Goal: Information Seeking & Learning: Learn about a topic

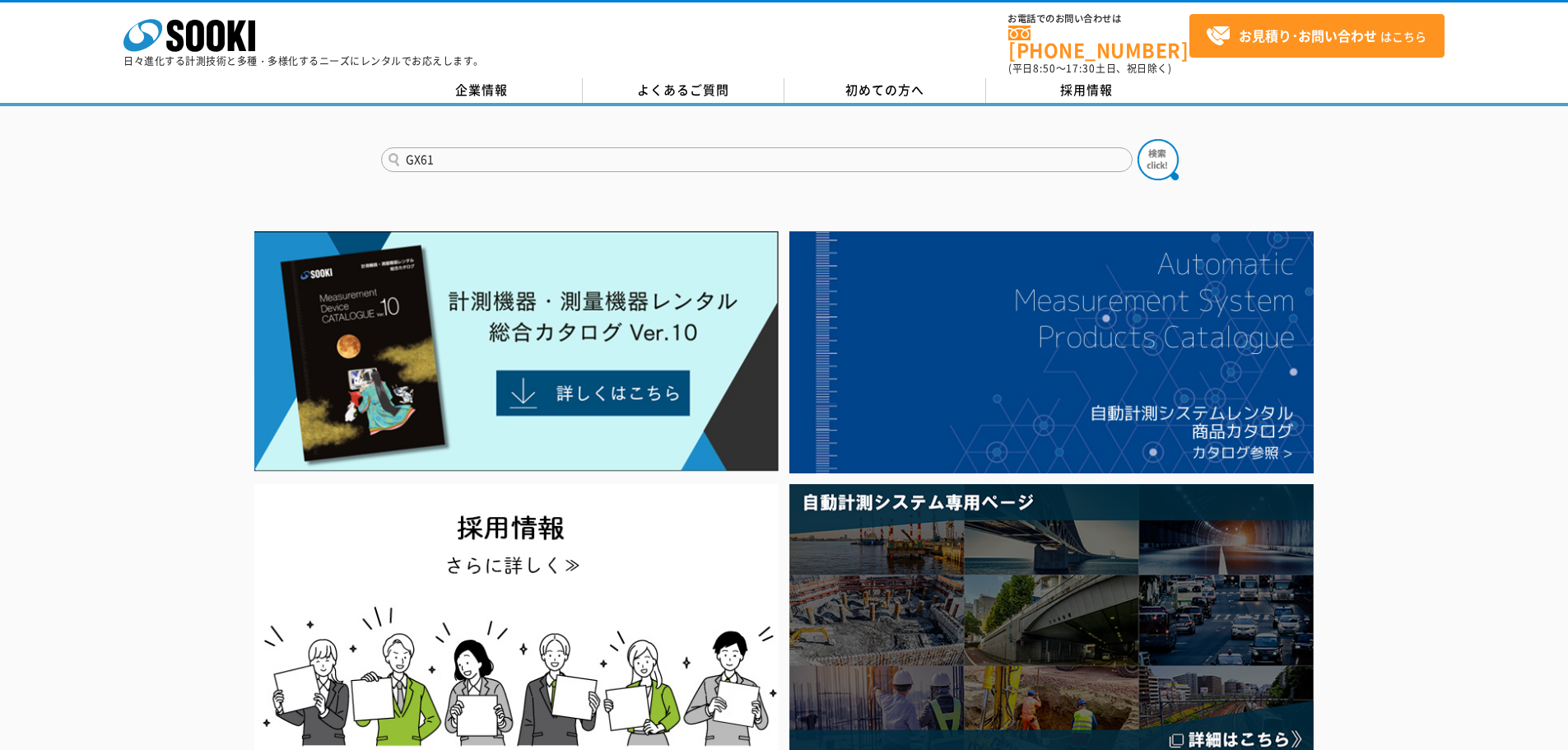
type input "GX61"
click at [1137, 139] on button at bounding box center [1158, 159] width 41 height 41
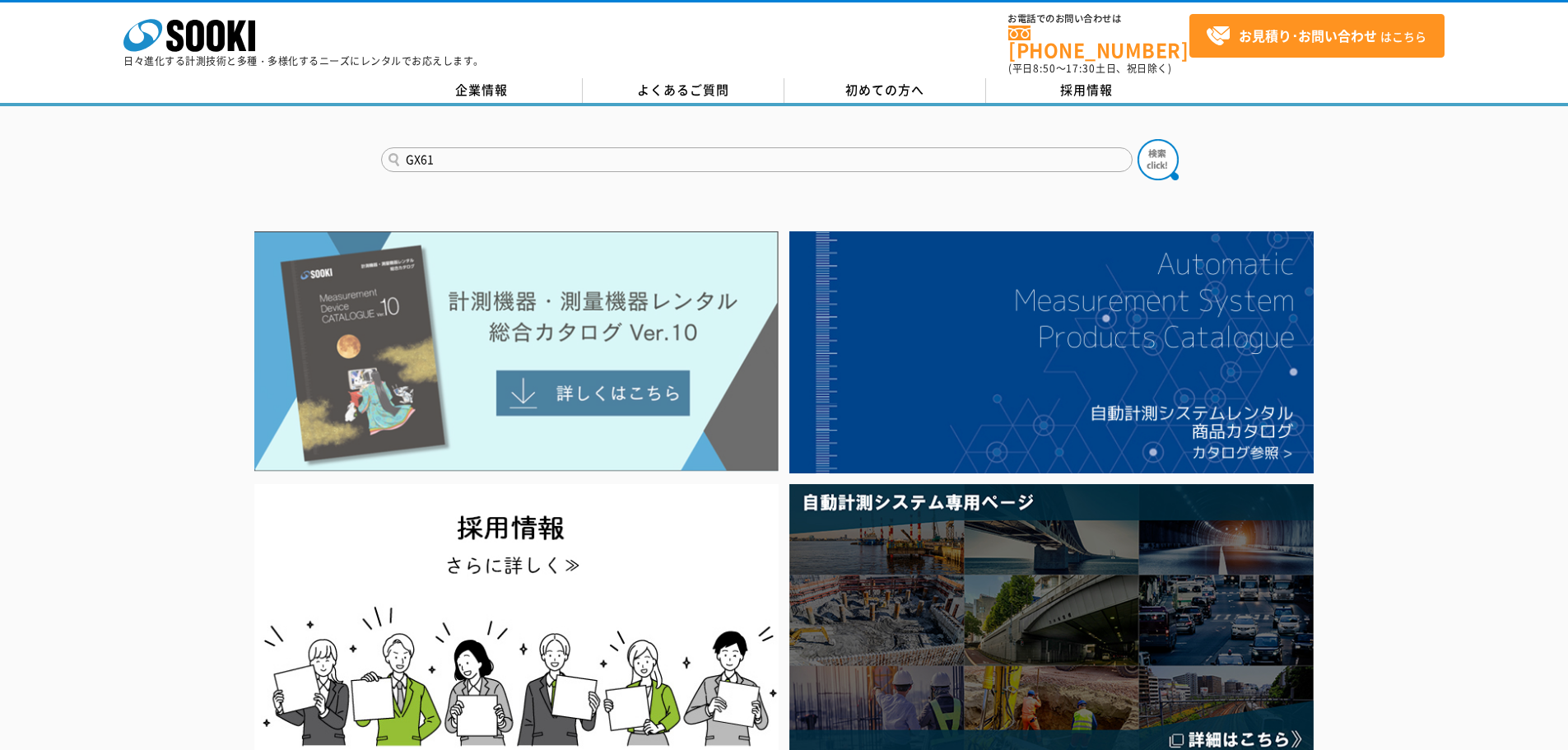
click at [643, 378] on img at bounding box center [517, 351] width 524 height 241
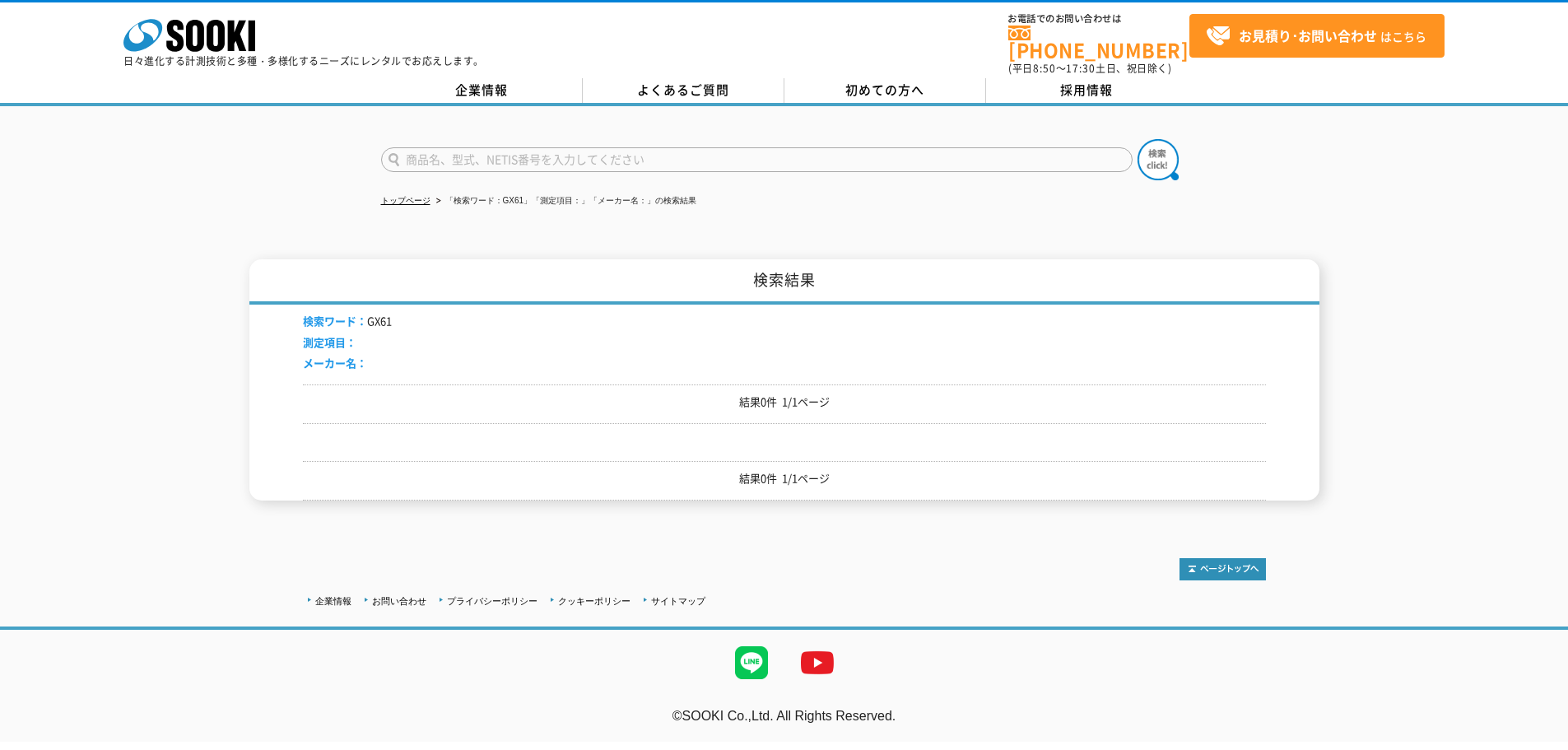
click at [432, 147] on input "text" at bounding box center [756, 159] width 751 height 24
type input "GX"
click at [1137, 139] on button at bounding box center [1158, 159] width 41 height 41
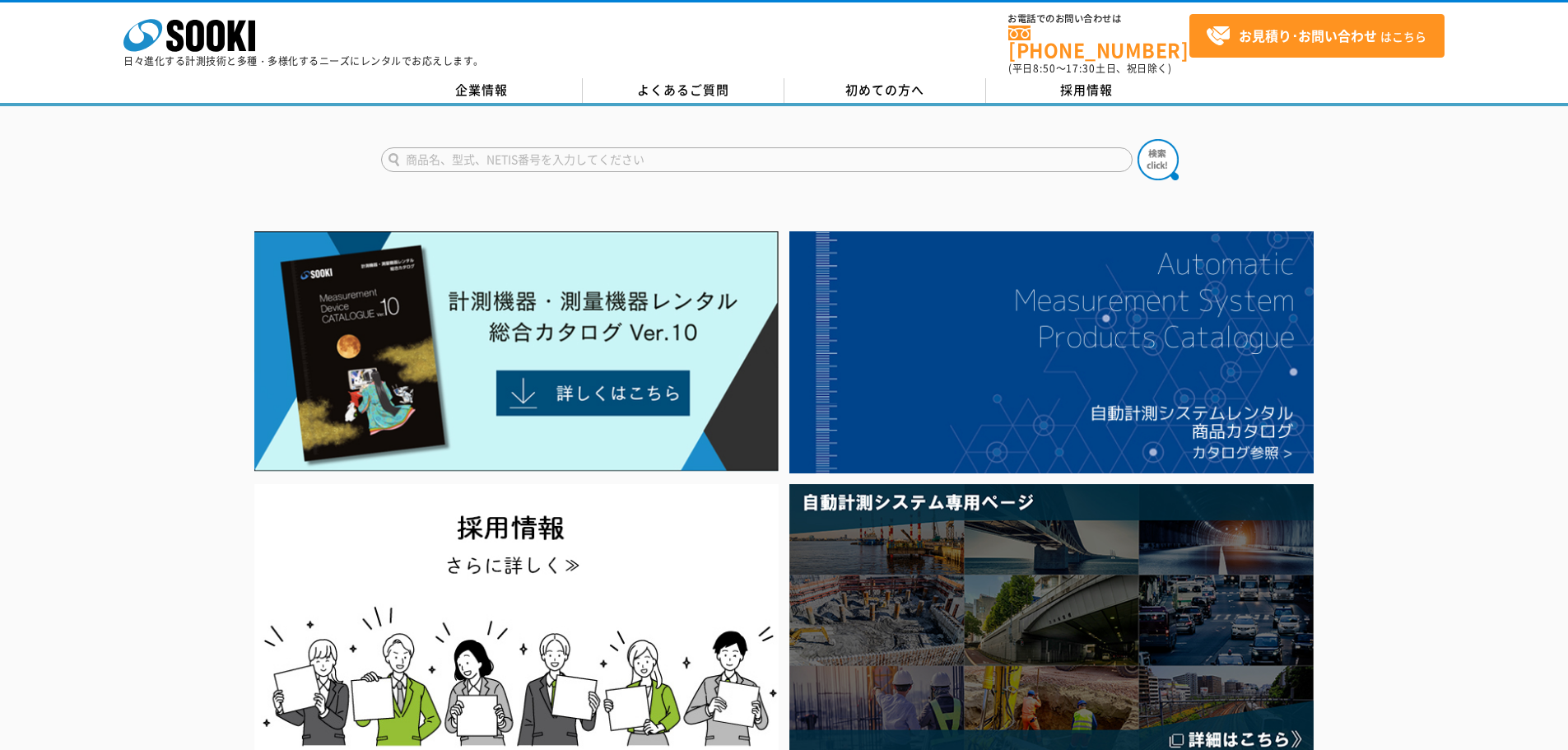
click at [498, 147] on input "text" at bounding box center [756, 159] width 751 height 24
click at [512, 148] on input "text" at bounding box center [756, 159] width 751 height 24
click at [486, 150] on input "text" at bounding box center [756, 159] width 751 height 24
type input "XP-33"
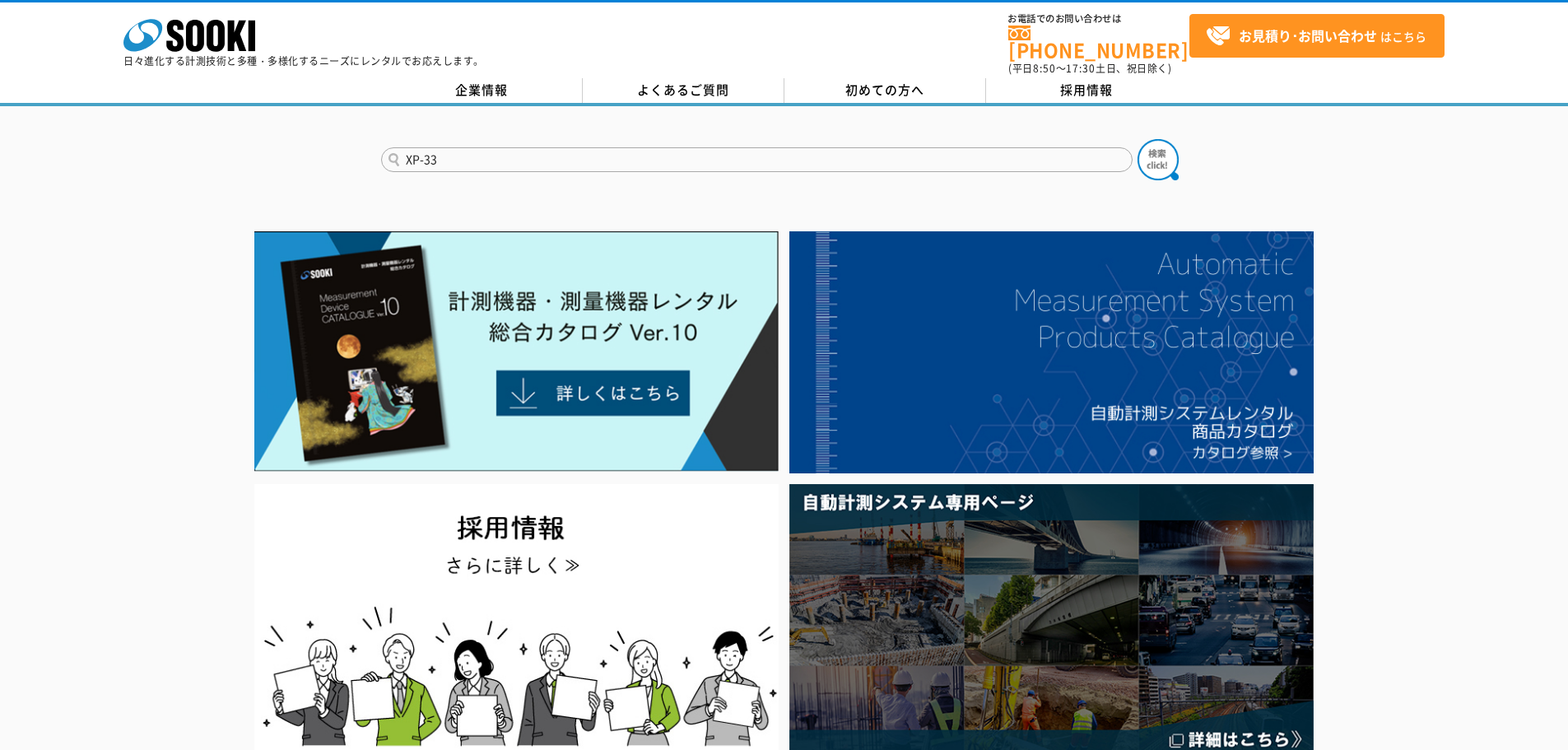
click at [1137, 139] on button at bounding box center [1158, 159] width 41 height 41
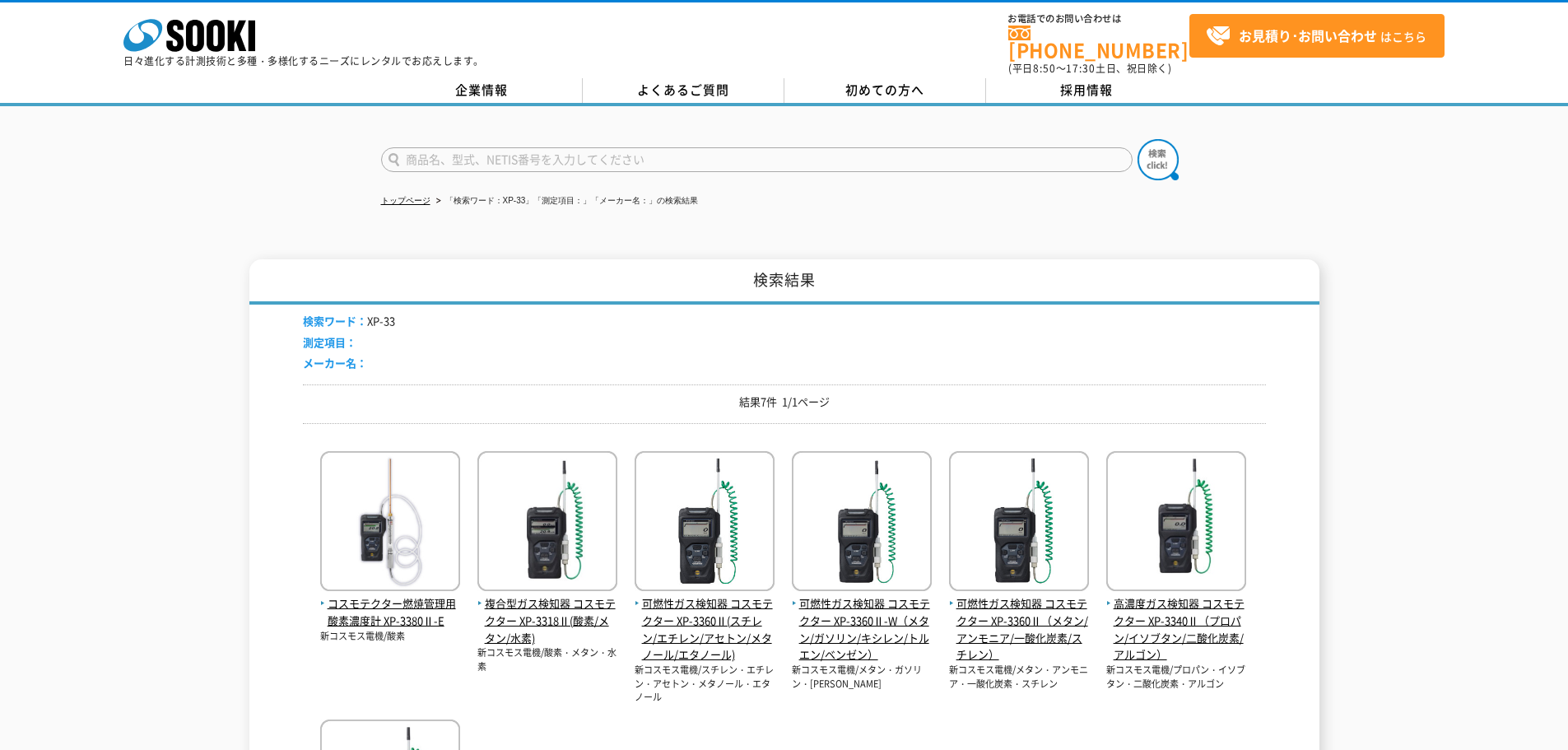
click at [453, 152] on input "text" at bounding box center [756, 159] width 751 height 24
type input "XP-3340"
click at [1137, 139] on button at bounding box center [1158, 159] width 41 height 41
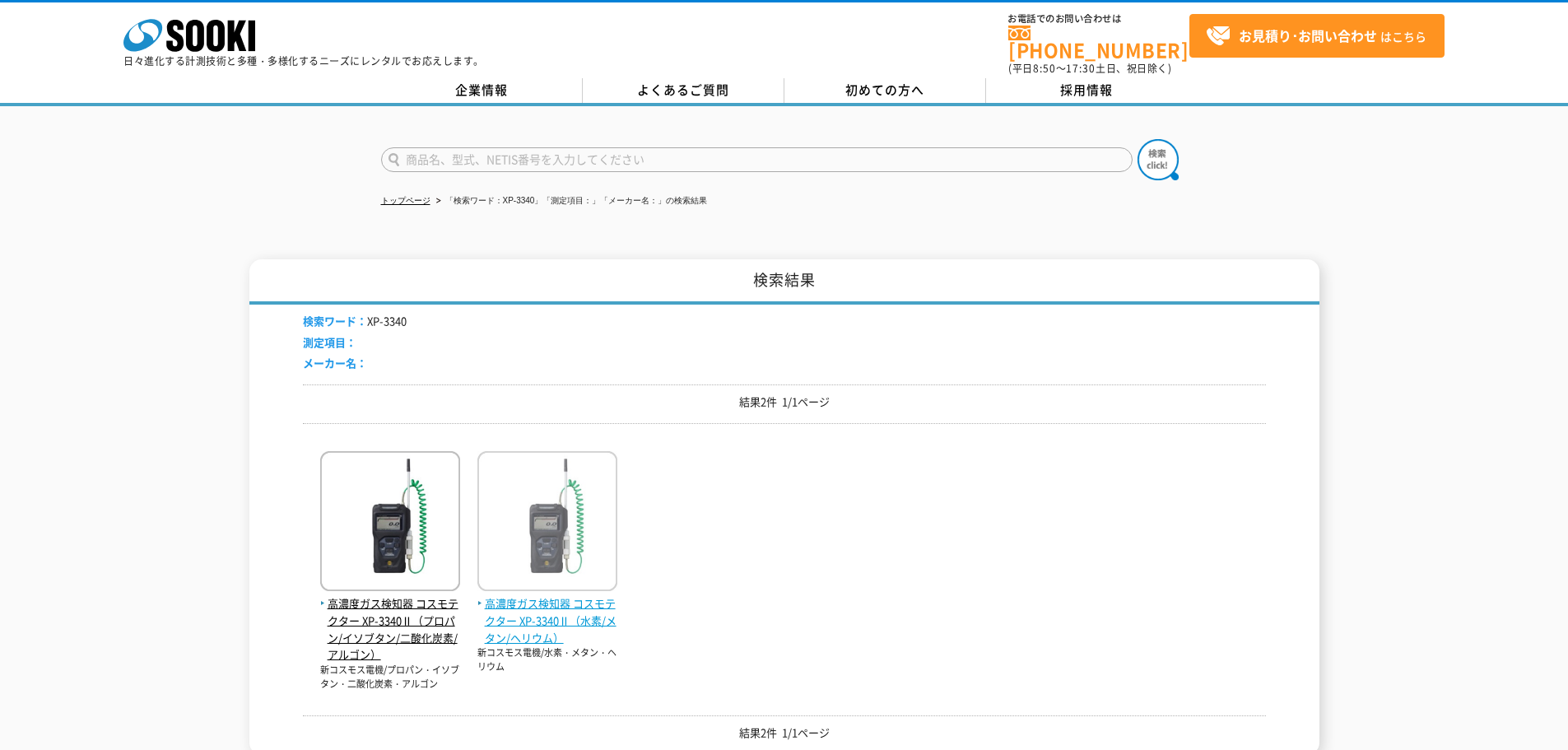
click at [566, 610] on span "高濃度ガス検知器 コスモテクター XP-3340Ⅱ（水素/メタン/ヘリウム）" at bounding box center [547, 620] width 140 height 51
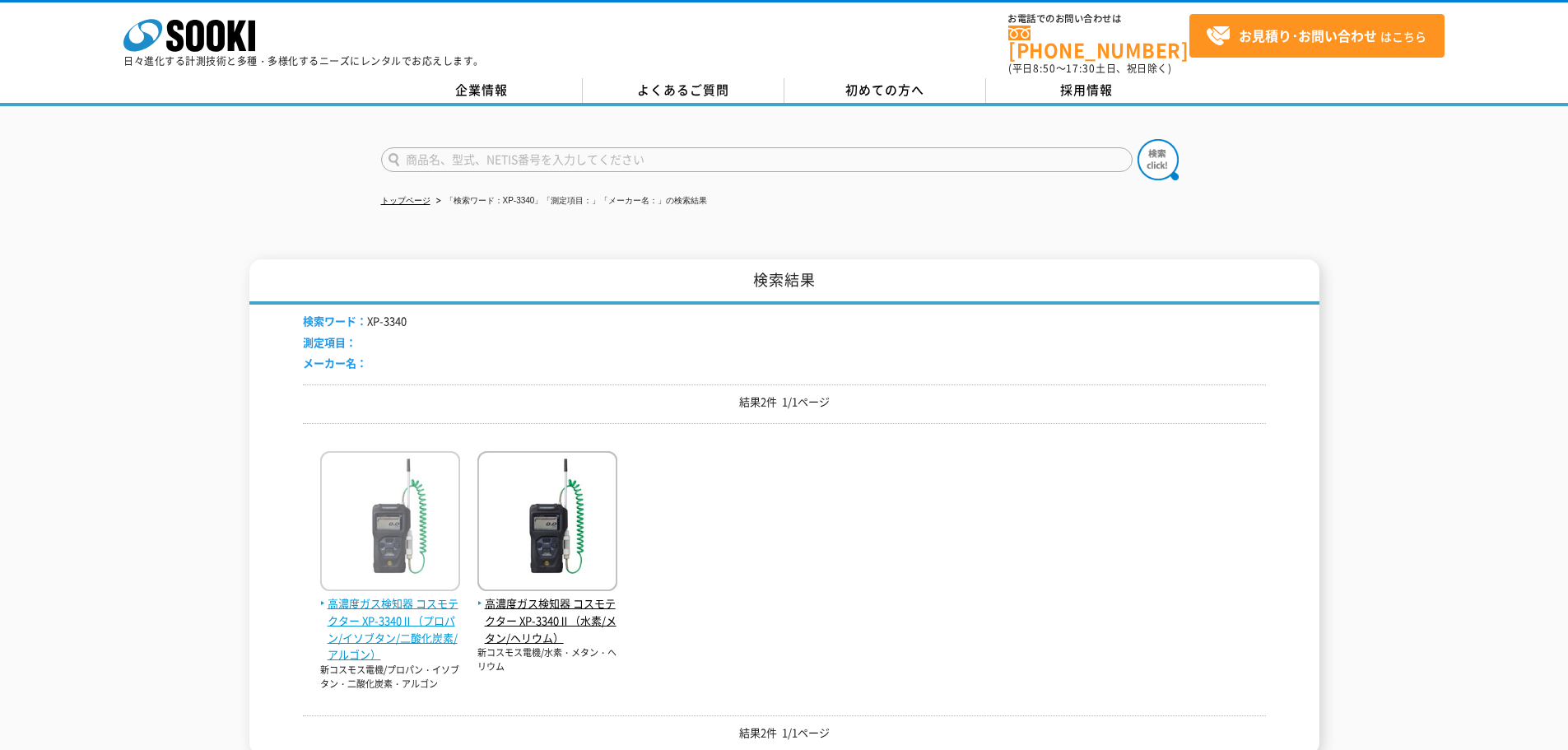
click at [415, 613] on span "高濃度ガス検知器 コスモテクター XP-3340Ⅱ（プロパン/イソブタン/二酸化炭素/アルゴン）" at bounding box center [389, 629] width 140 height 69
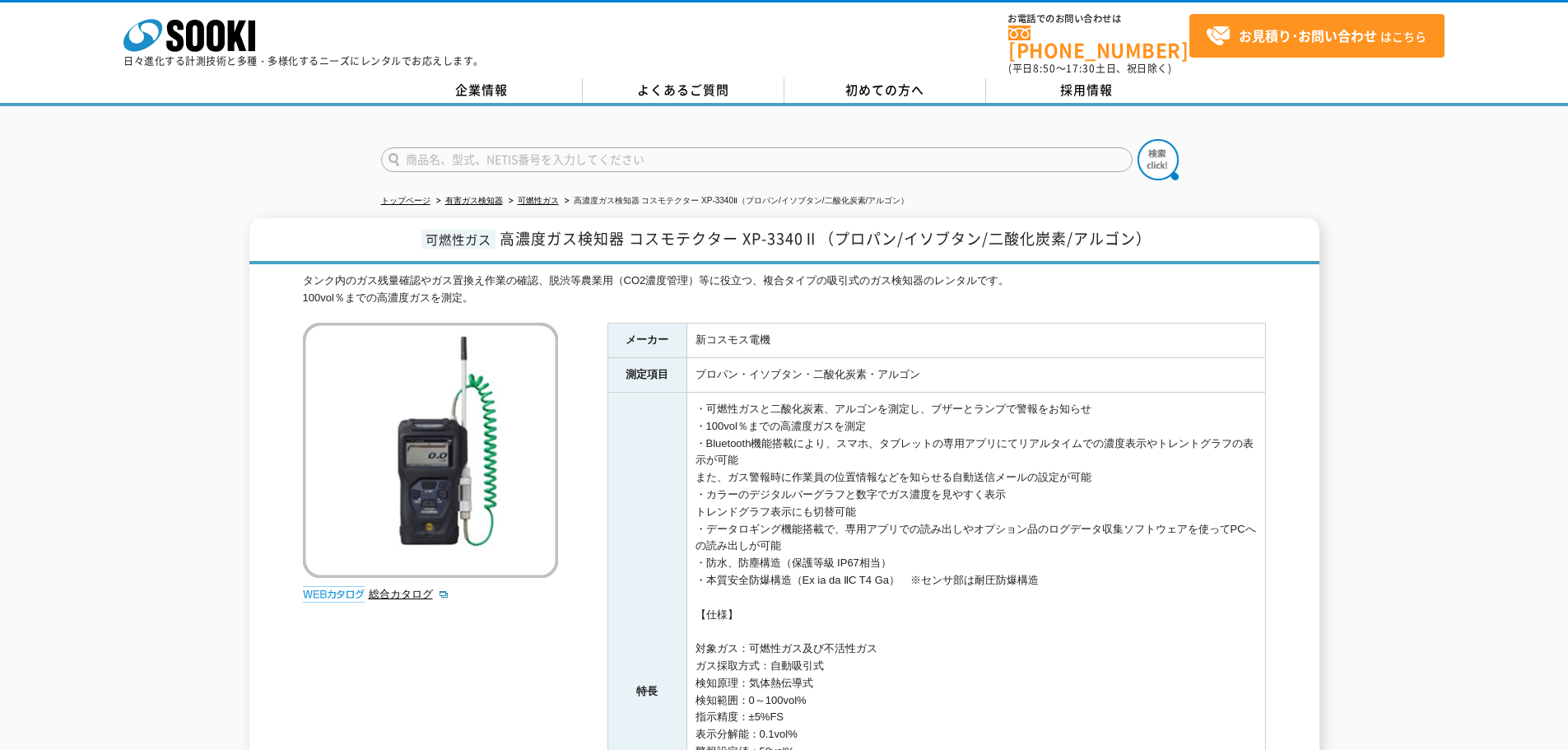
click at [505, 152] on input "text" at bounding box center [756, 159] width 751 height 24
type input "GX6100"
click at [1137, 139] on button at bounding box center [1158, 159] width 41 height 41
